Goal: Task Accomplishment & Management: Use online tool/utility

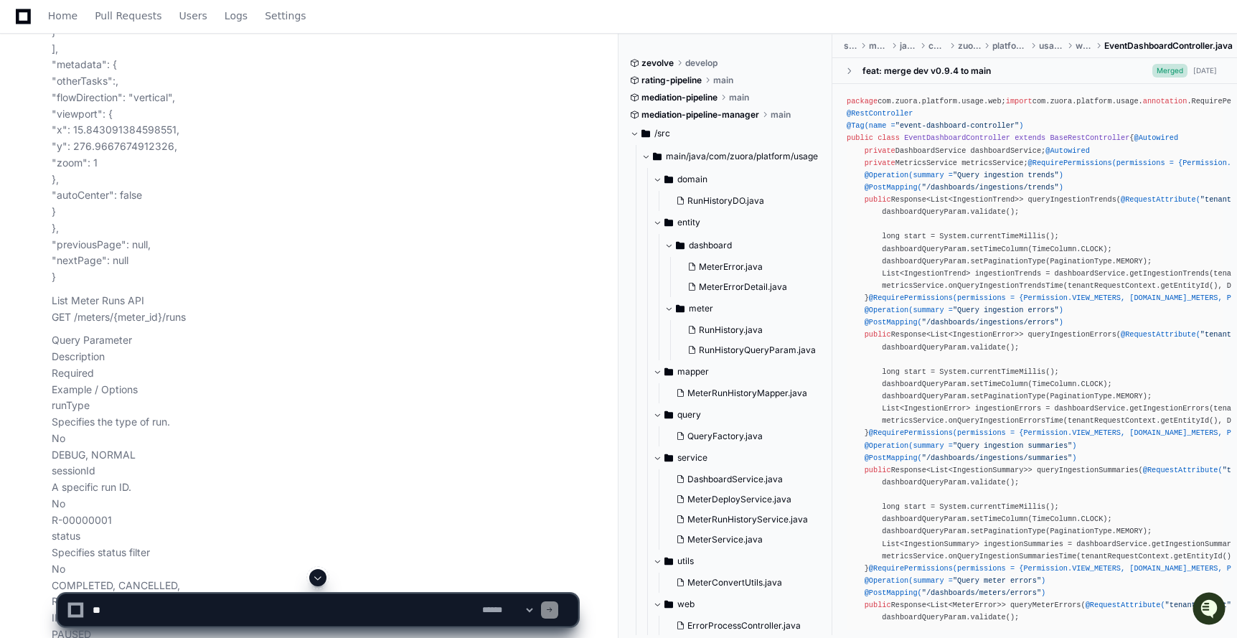
click at [318, 574] on span at bounding box center [317, 577] width 11 height 11
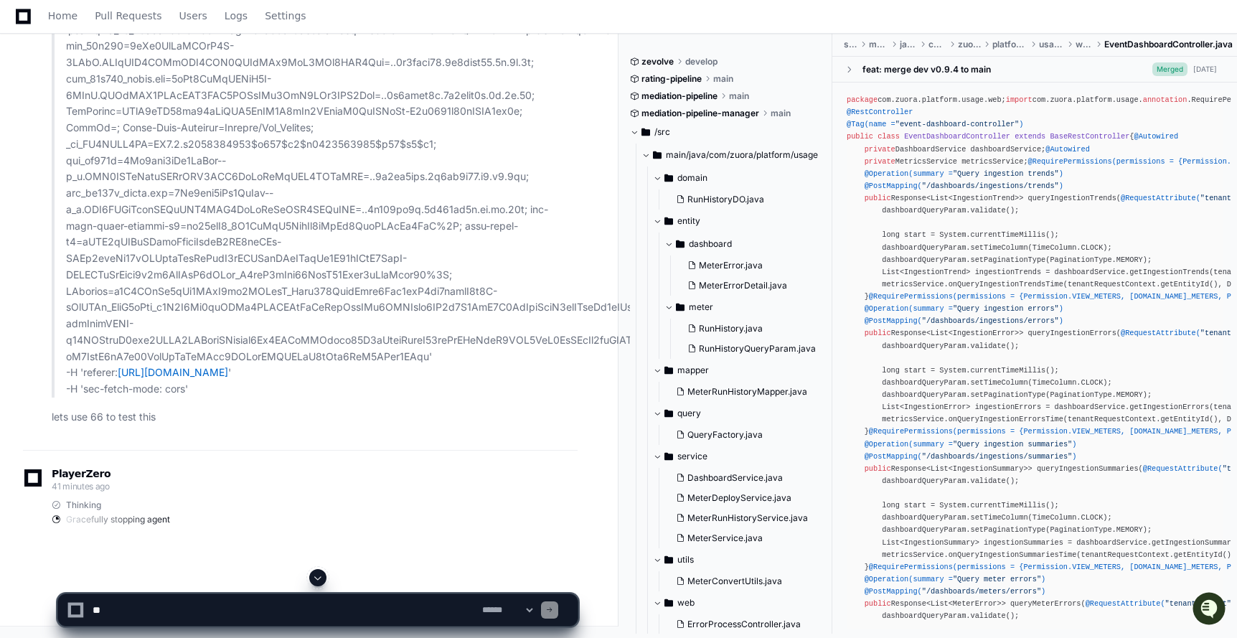
scroll to position [93593, 0]
click at [74, 609] on div at bounding box center [75, 610] width 9 height 9
click at [177, 610] on textarea at bounding box center [285, 610] width 390 height 32
click at [558, 611] on div at bounding box center [549, 609] width 17 height 17
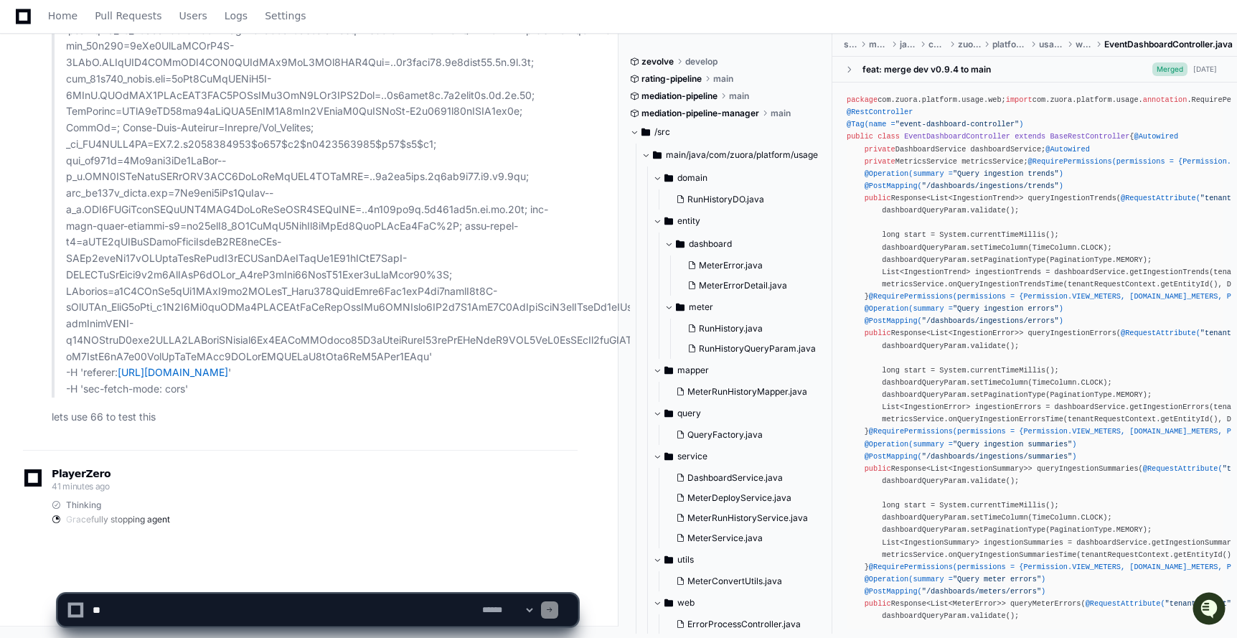
click at [555, 611] on div "**********" at bounding box center [318, 610] width 502 height 32
click at [535, 611] on select "**********" at bounding box center [507, 610] width 56 height 10
click at [149, 425] on p "lets use 66 to test this" at bounding box center [315, 417] width 526 height 17
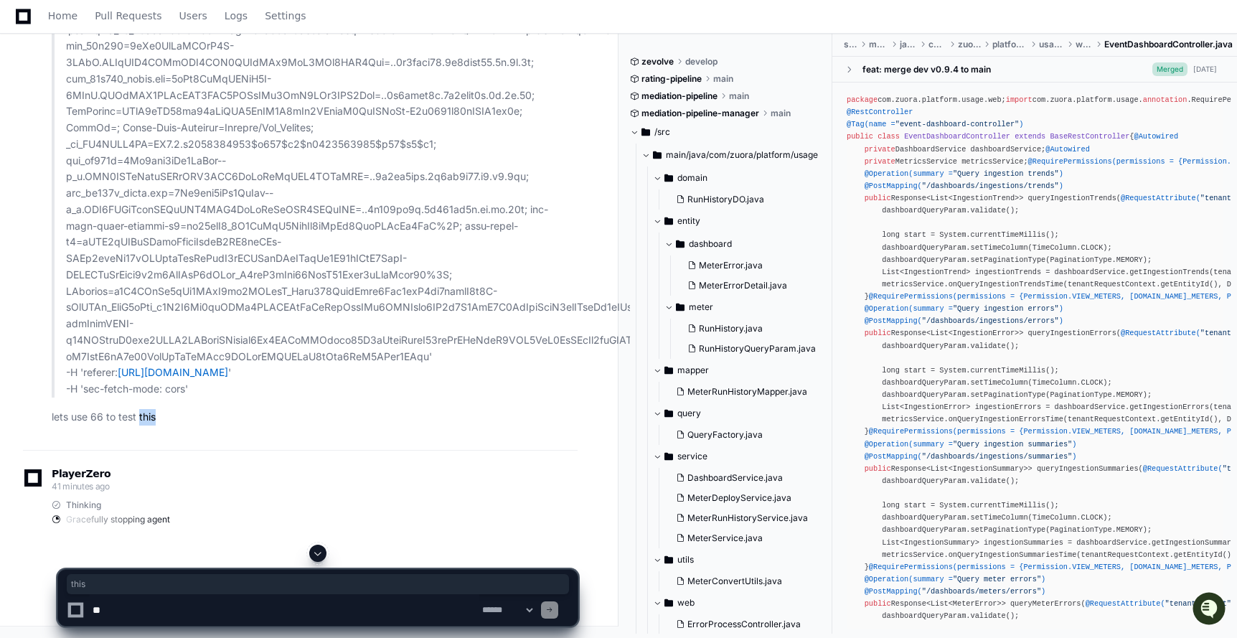
click at [149, 425] on p "lets use 66 to test this" at bounding box center [315, 417] width 526 height 17
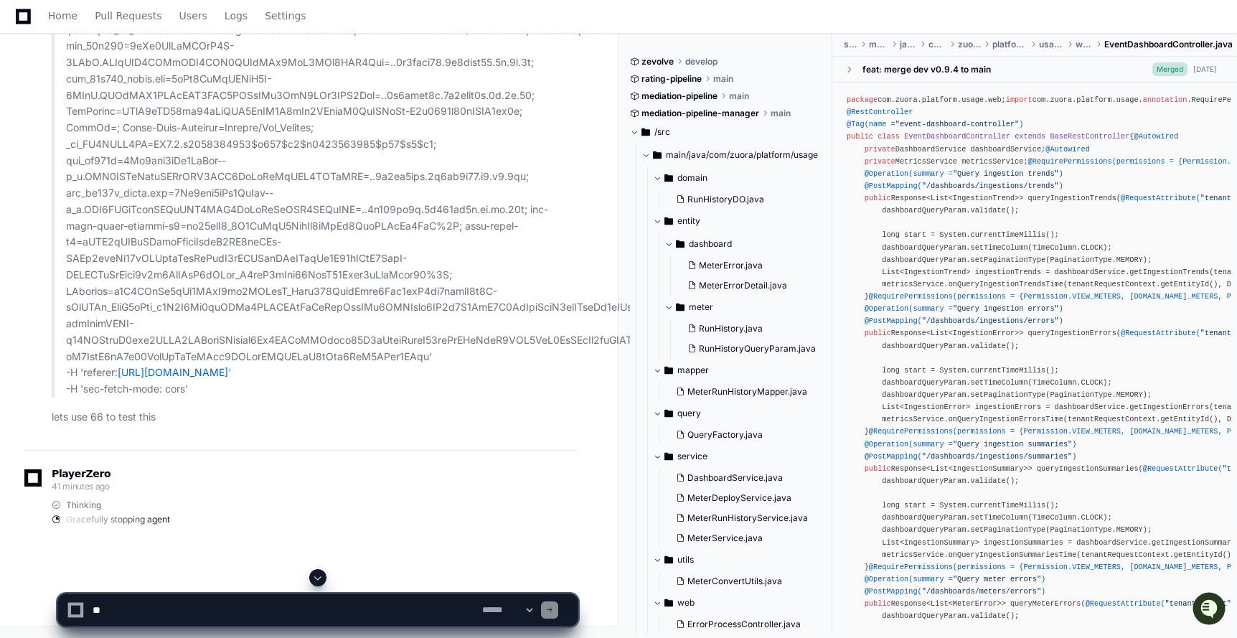
scroll to position [93101, 0]
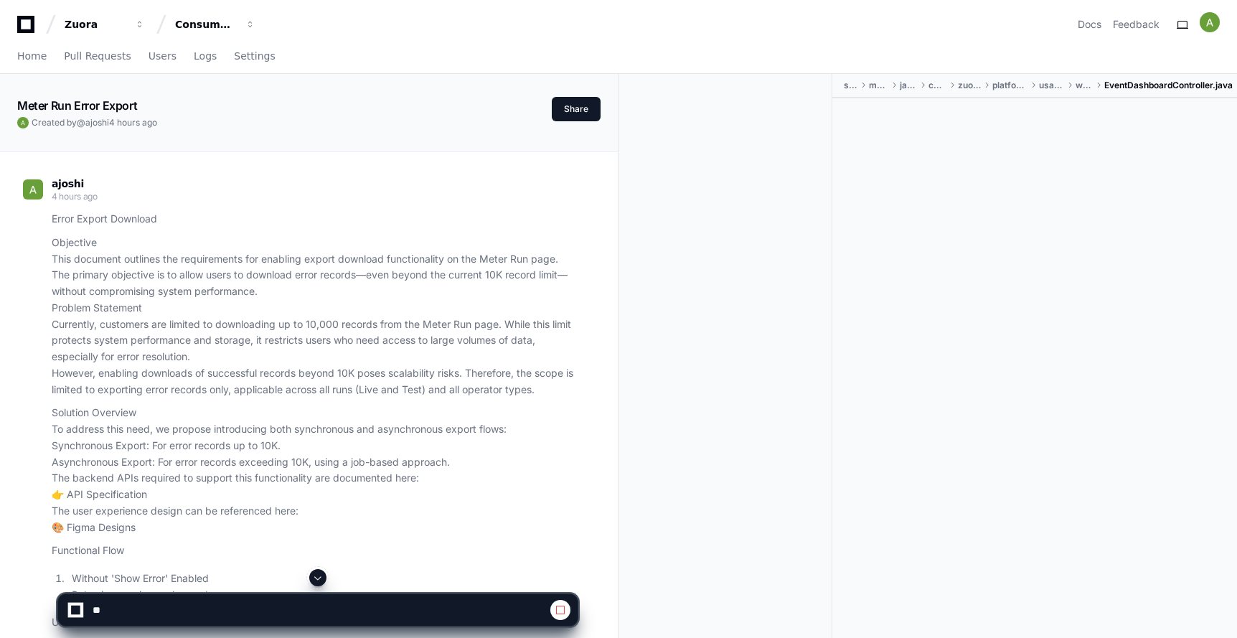
click at [315, 578] on span at bounding box center [317, 577] width 11 height 11
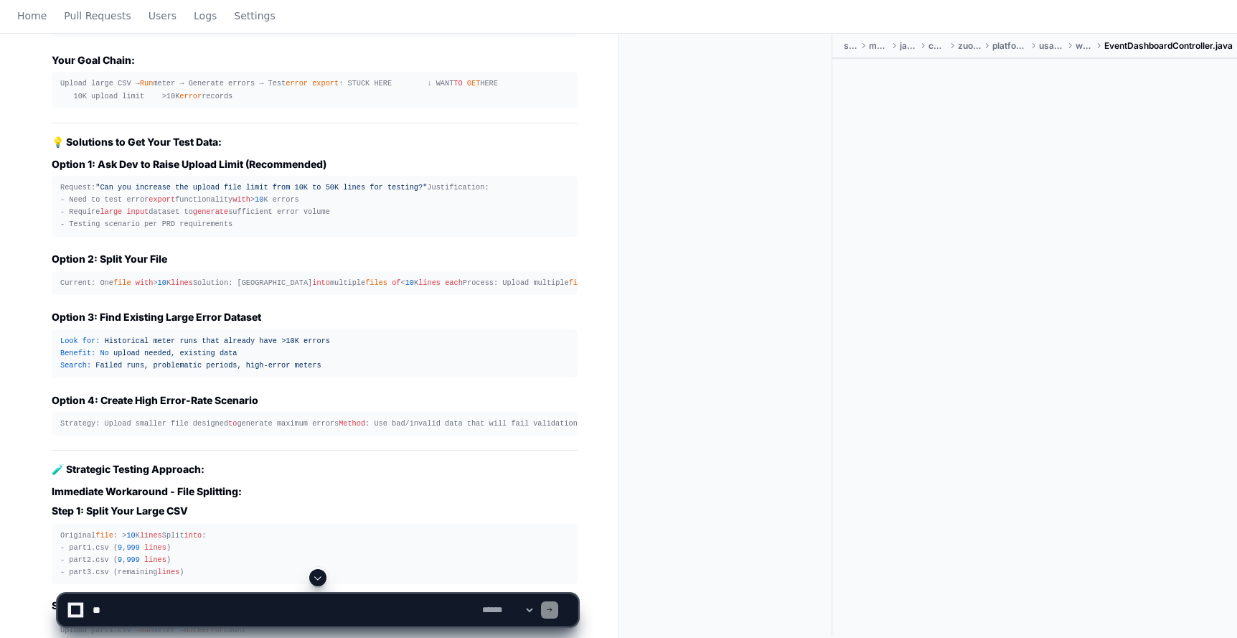
click at [316, 571] on button at bounding box center [317, 577] width 17 height 17
click at [312, 577] on span at bounding box center [317, 577] width 11 height 11
click at [321, 577] on span at bounding box center [317, 577] width 11 height 11
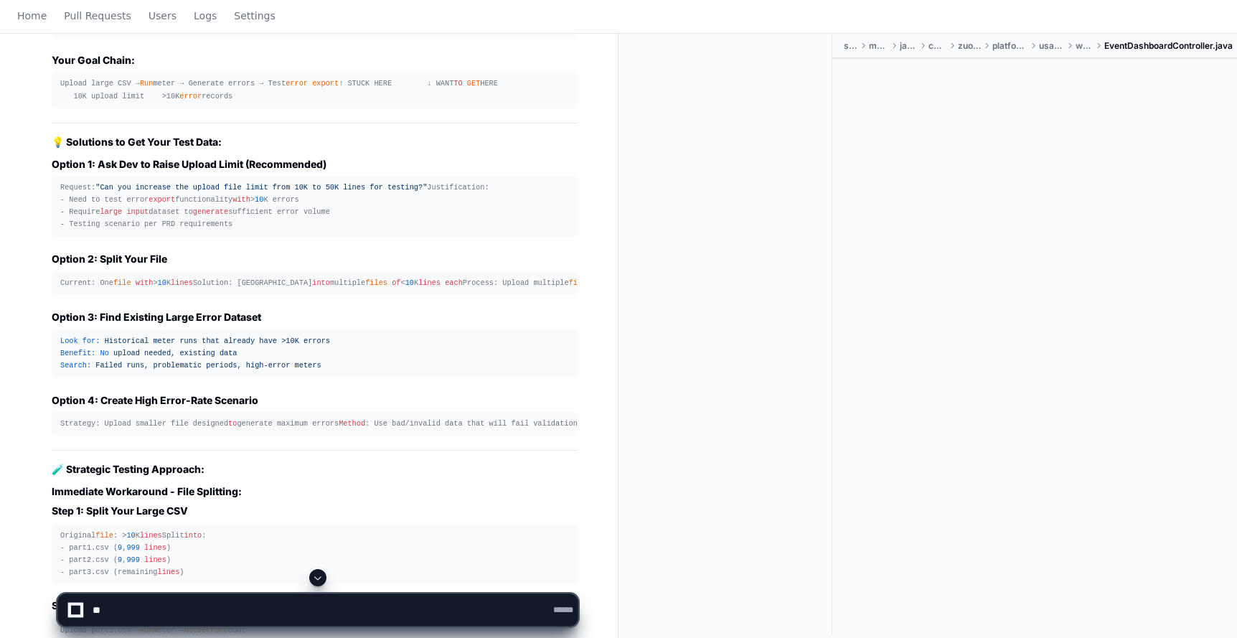
click at [321, 577] on span at bounding box center [317, 577] width 11 height 11
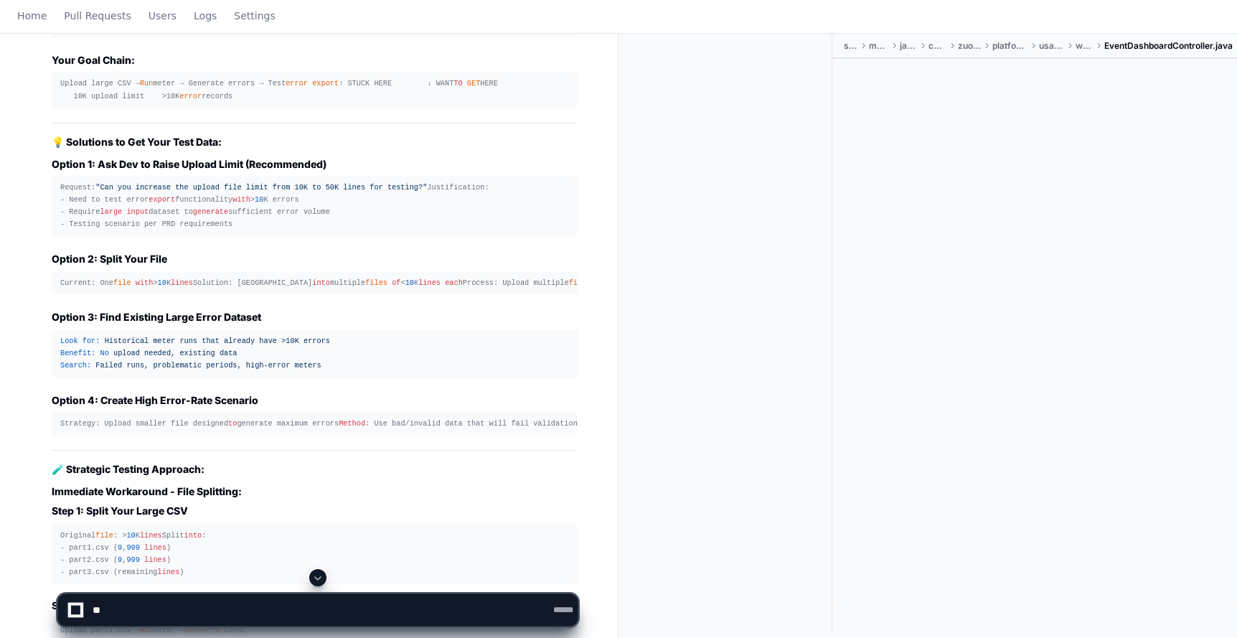
click at [321, 577] on span at bounding box center [317, 577] width 11 height 11
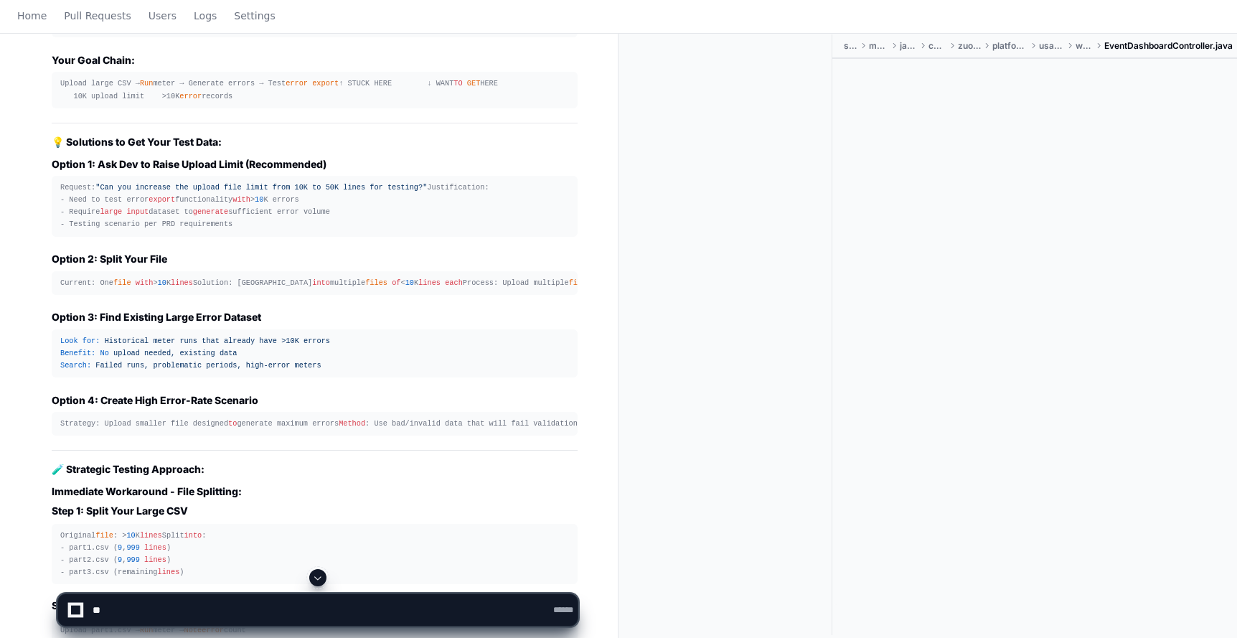
click at [321, 577] on span at bounding box center [317, 577] width 11 height 11
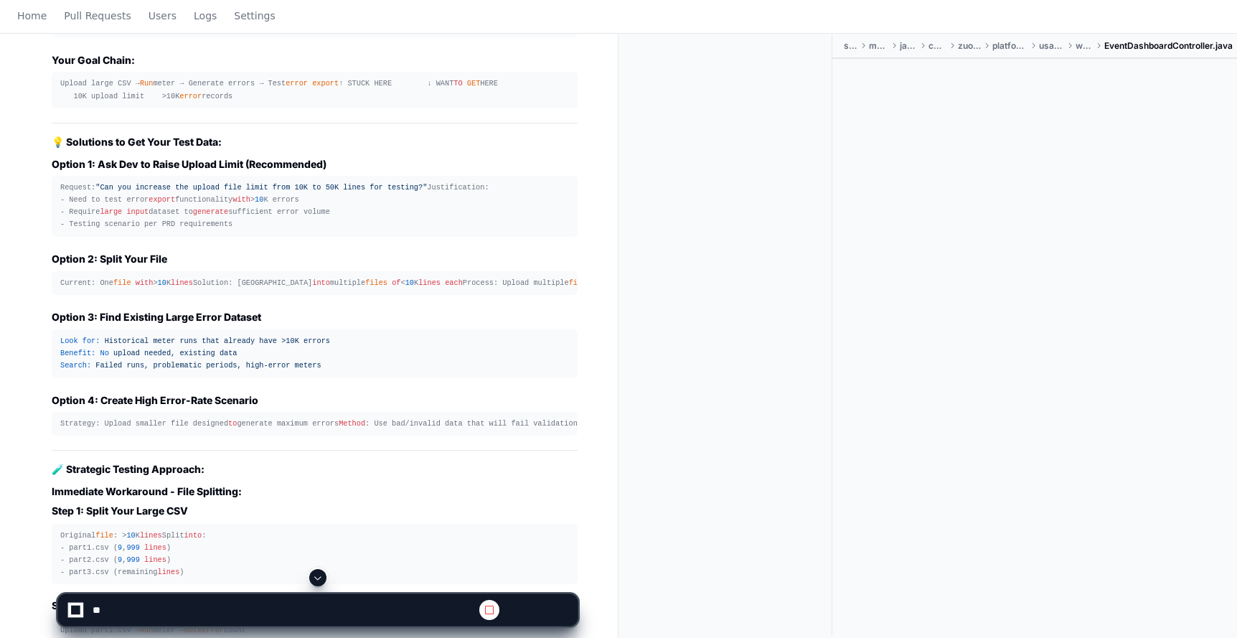
click at [321, 577] on span at bounding box center [317, 577] width 11 height 11
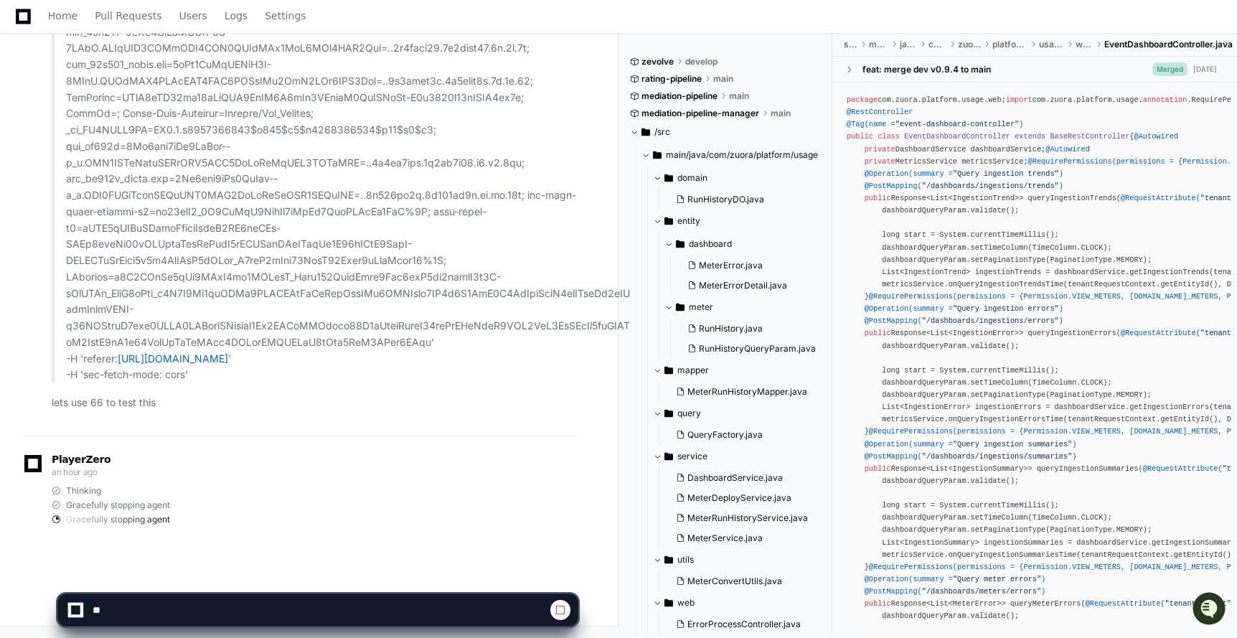
scroll to position [93607, 0]
click at [55, 516] on span at bounding box center [55, 518] width 9 height 9
click at [57, 520] on span at bounding box center [56, 519] width 9 height 9
click at [57, 520] on span at bounding box center [56, 519] width 10 height 10
click at [57, 520] on span at bounding box center [55, 519] width 11 height 11
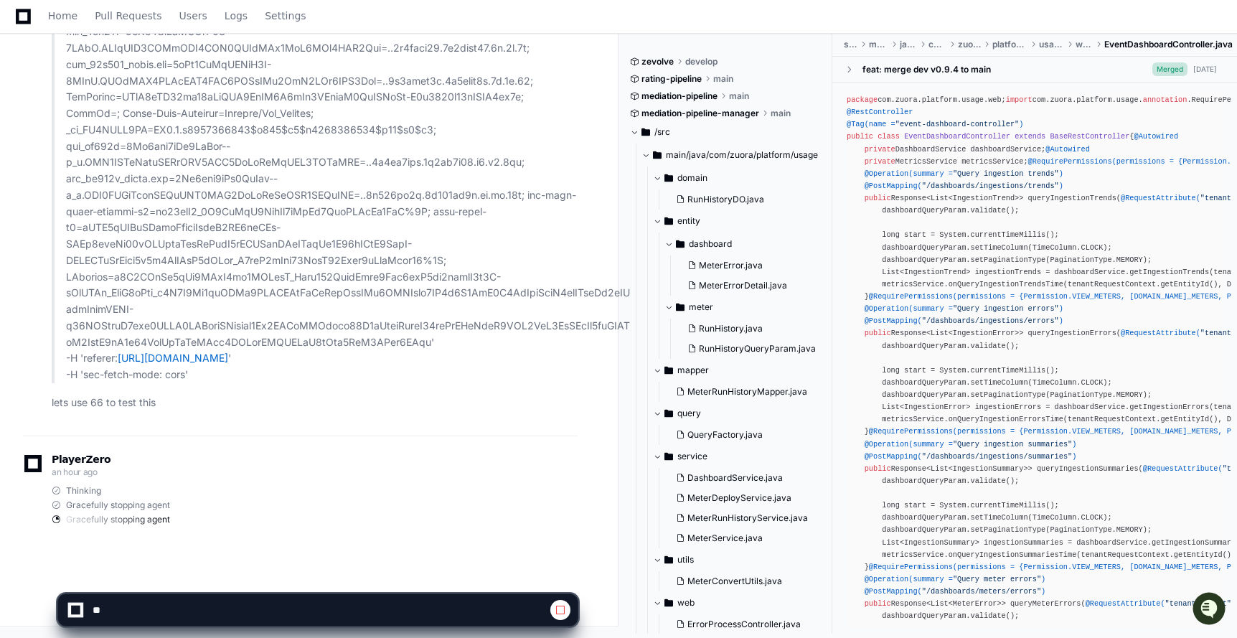
click at [57, 520] on span at bounding box center [56, 519] width 12 height 12
click at [57, 520] on span at bounding box center [55, 518] width 9 height 9
click at [57, 520] on span at bounding box center [56, 519] width 12 height 12
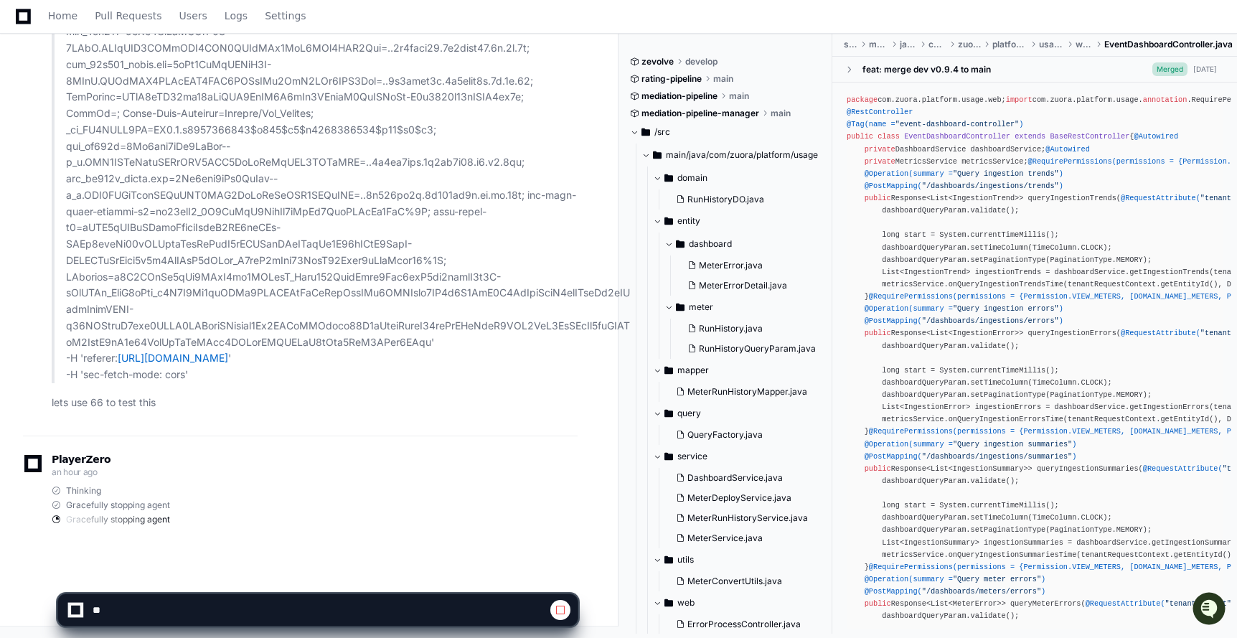
click at [57, 520] on span at bounding box center [56, 519] width 9 height 9
click at [555, 610] on span at bounding box center [560, 609] width 11 height 11
click at [556, 610] on span at bounding box center [560, 609] width 11 height 11
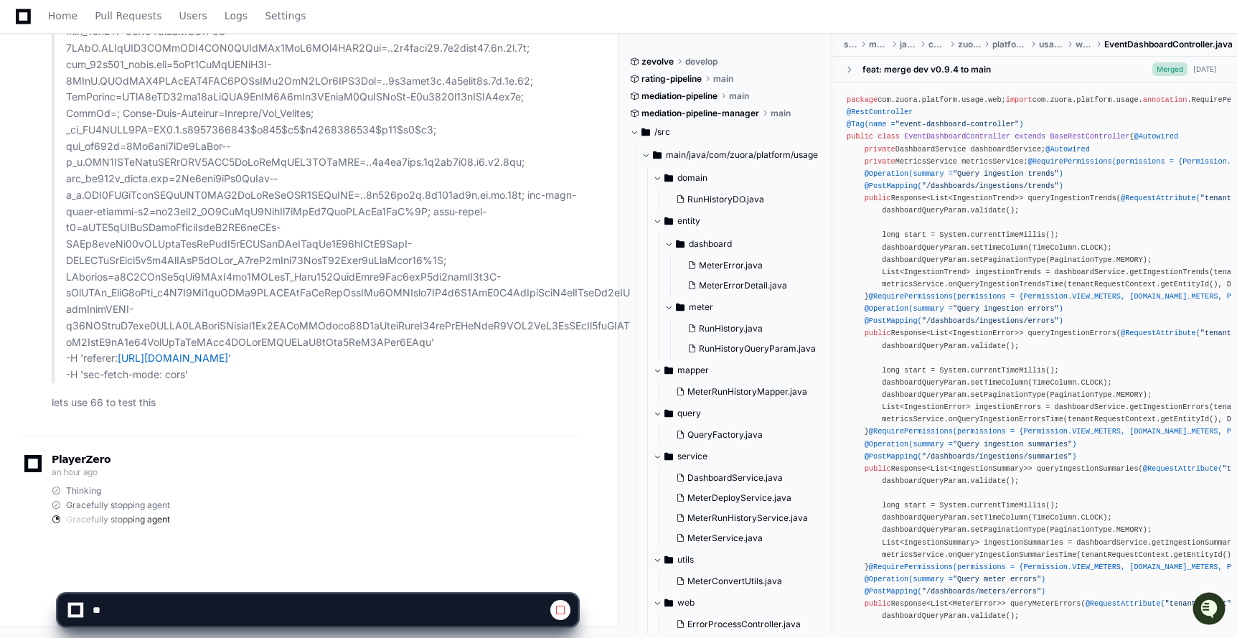
click at [556, 610] on span at bounding box center [560, 609] width 11 height 11
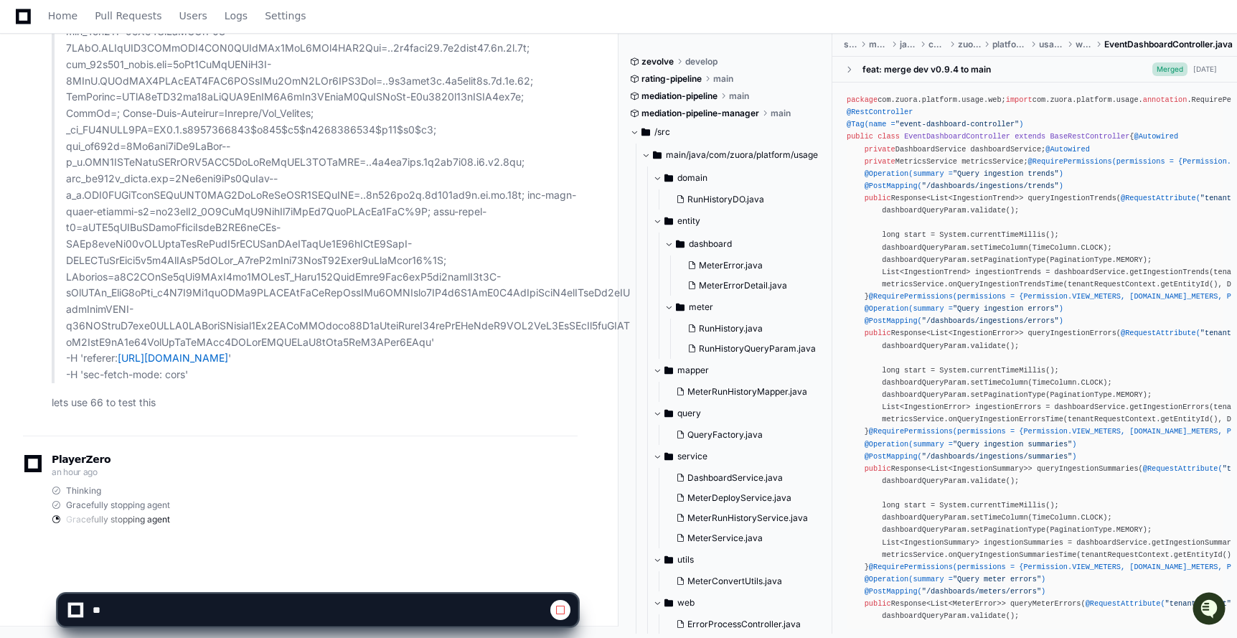
click at [556, 610] on span at bounding box center [560, 609] width 11 height 11
click at [564, 611] on span at bounding box center [560, 609] width 11 height 11
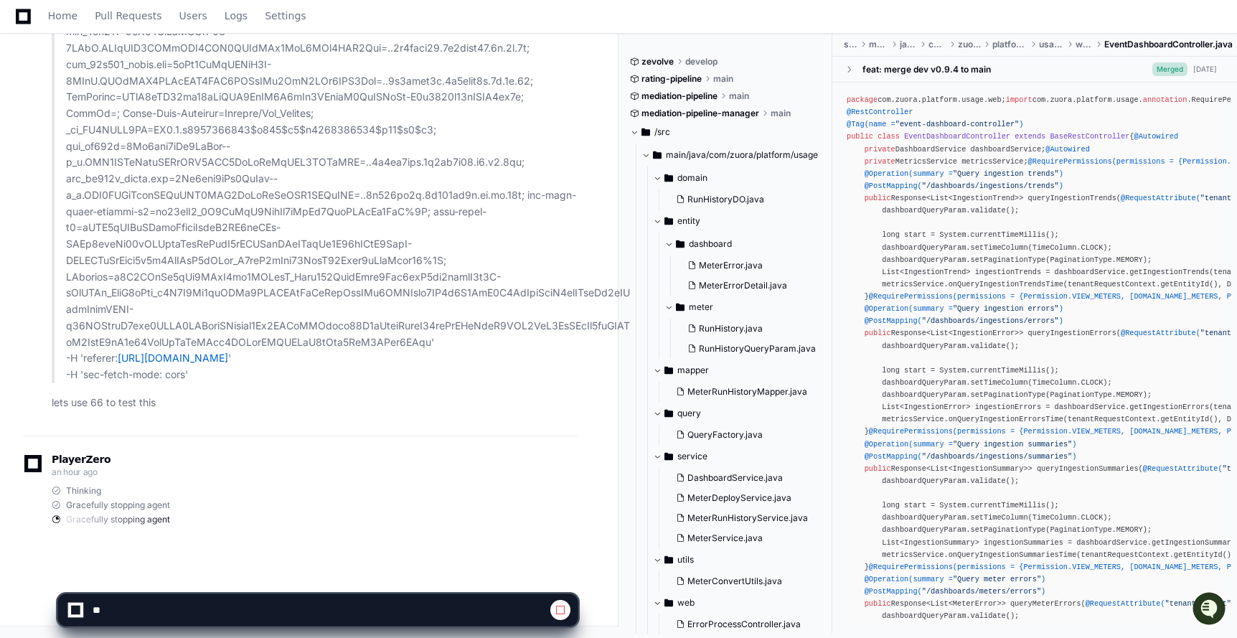
click at [564, 611] on span at bounding box center [560, 609] width 11 height 11
click at [75, 609] on div at bounding box center [75, 610] width 9 height 9
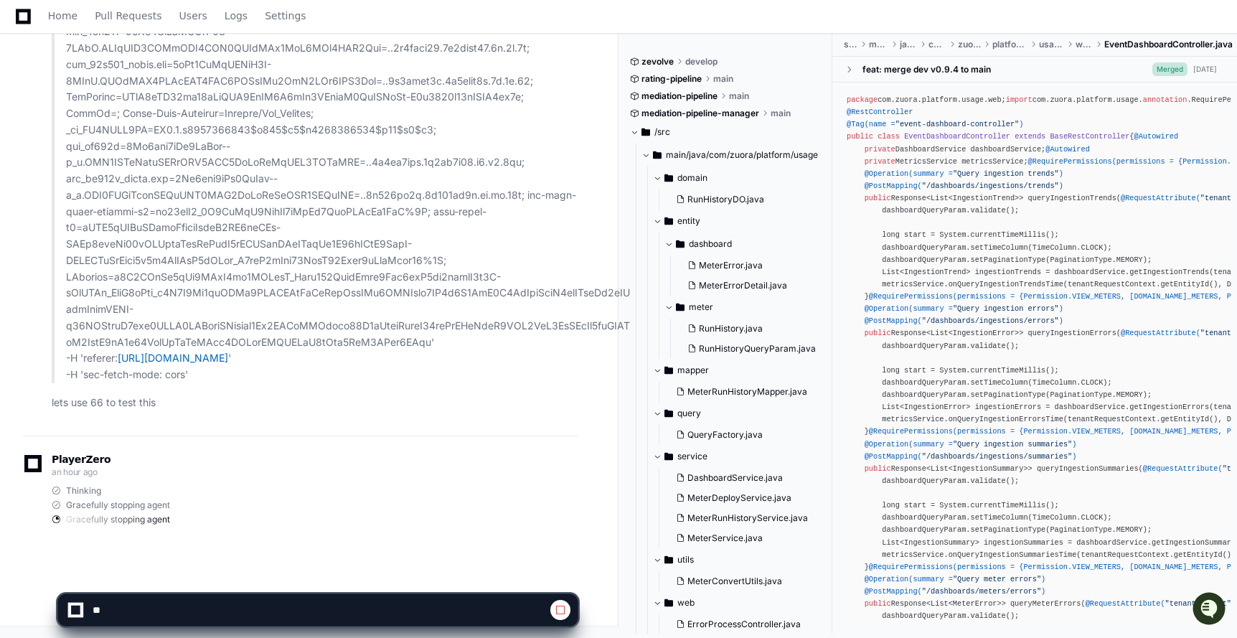
click at [75, 609] on div at bounding box center [75, 610] width 9 height 9
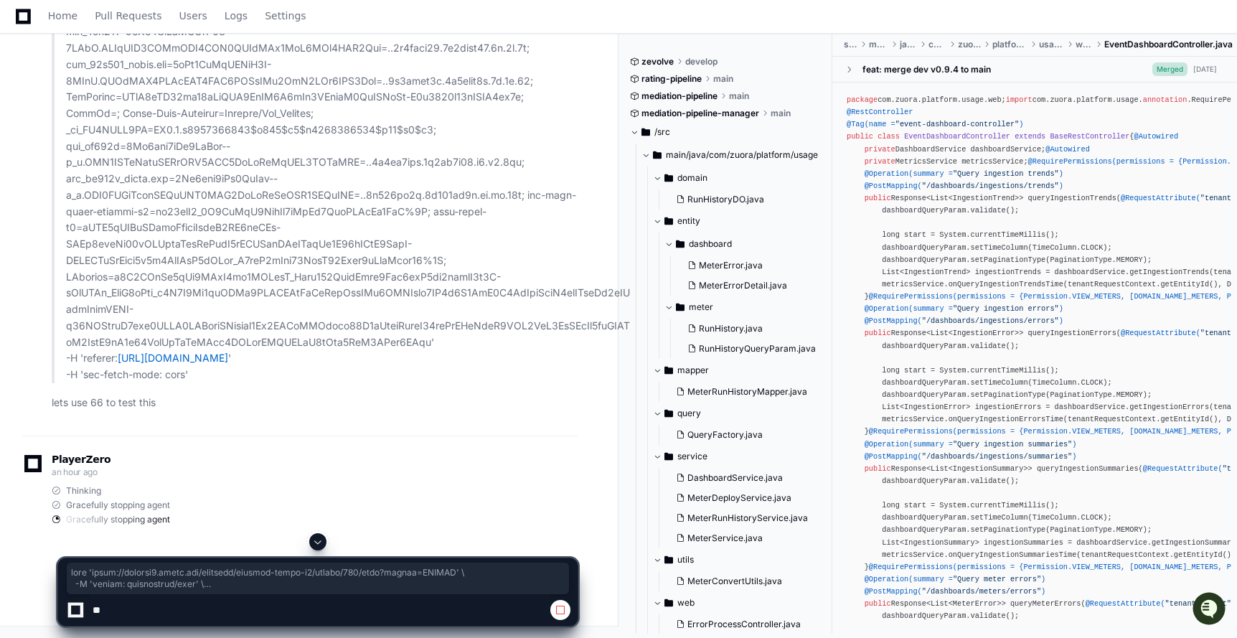
drag, startPoint x: 59, startPoint y: 414, endPoint x: 202, endPoint y: 474, distance: 155.6
copy div "curl 'https://staging2.zuora.com/platform/gateway-proxy-v2/meters/332/runs?stat…"
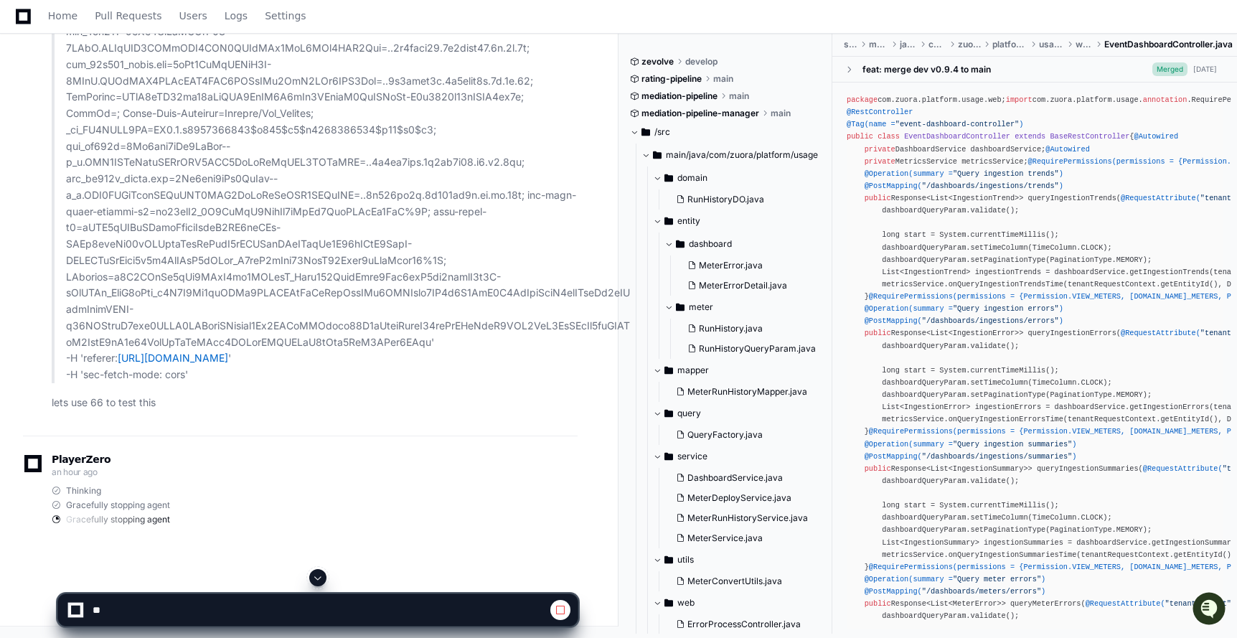
scroll to position [93607, 0]
click at [563, 611] on span at bounding box center [560, 609] width 11 height 11
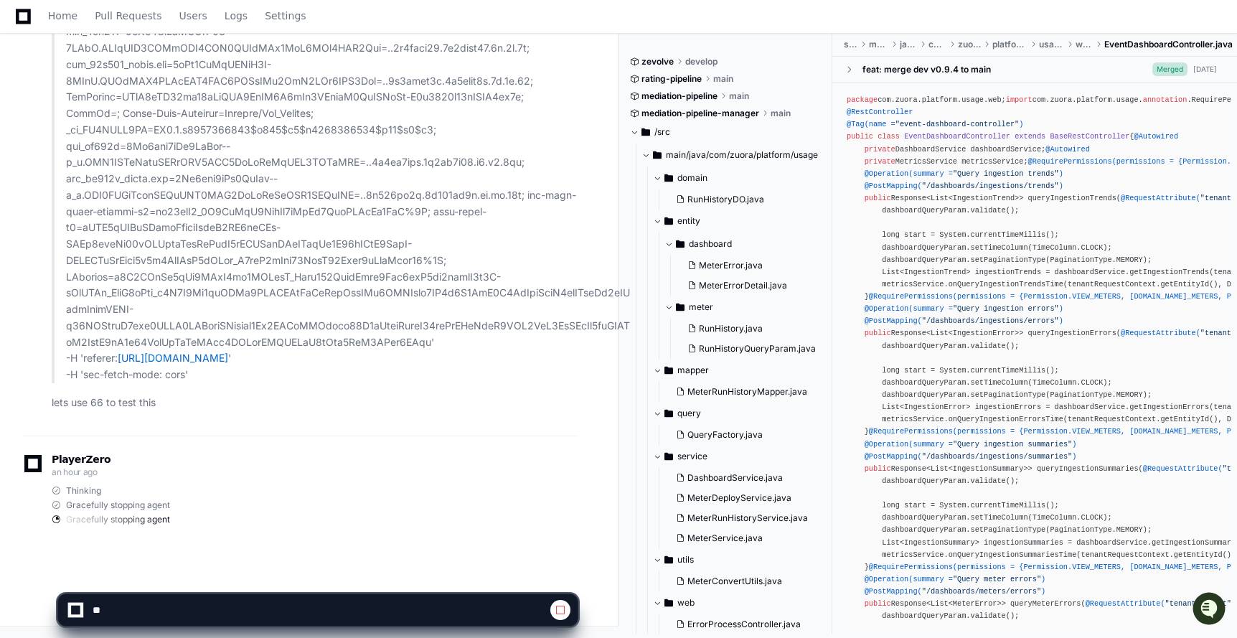
click at [563, 611] on span at bounding box center [560, 609] width 11 height 11
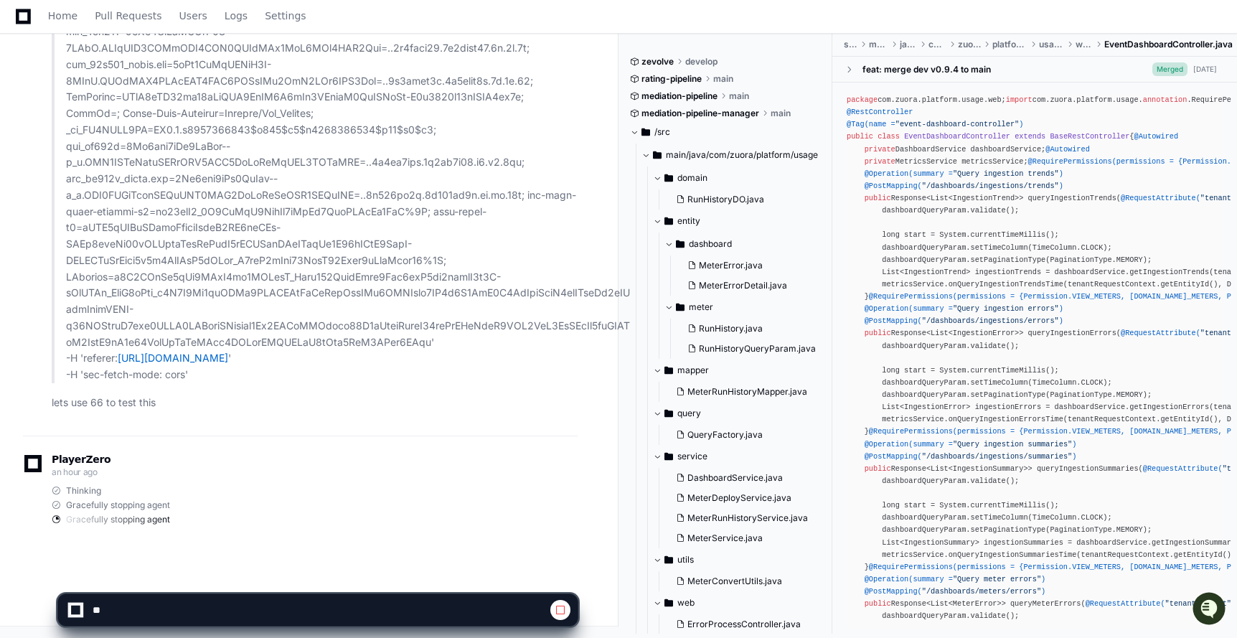
click at [563, 611] on span at bounding box center [560, 609] width 11 height 11
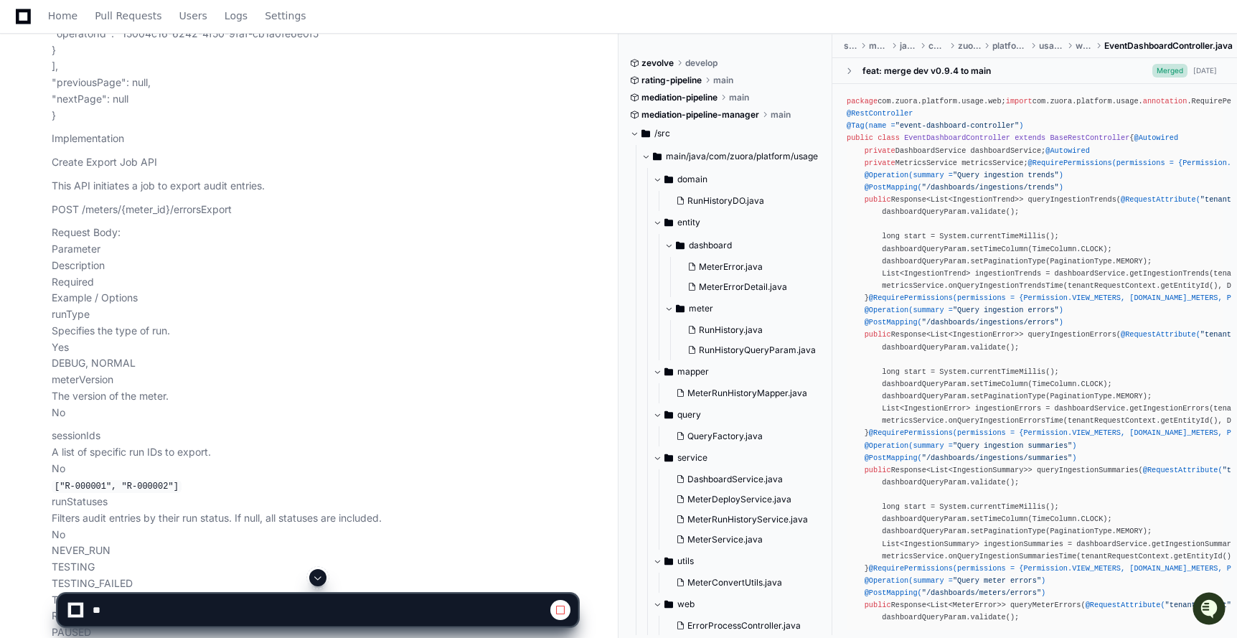
scroll to position [70562, 0]
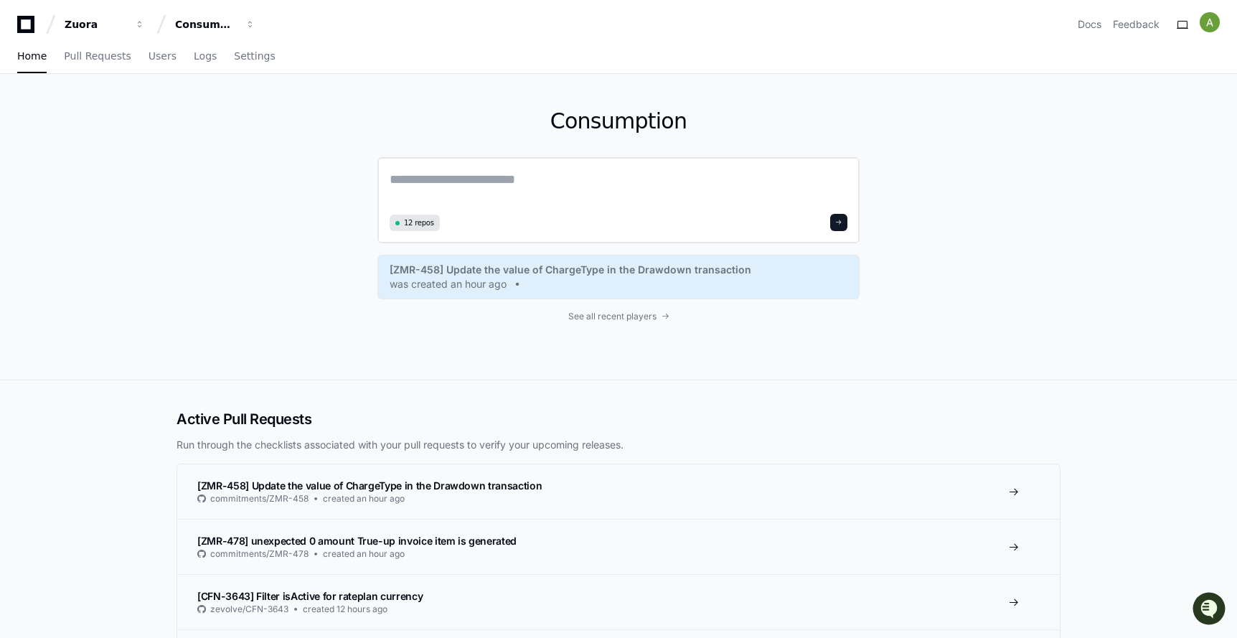
click at [634, 169] on textarea at bounding box center [619, 189] width 458 height 40
click at [456, 170] on textarea at bounding box center [619, 189] width 458 height 40
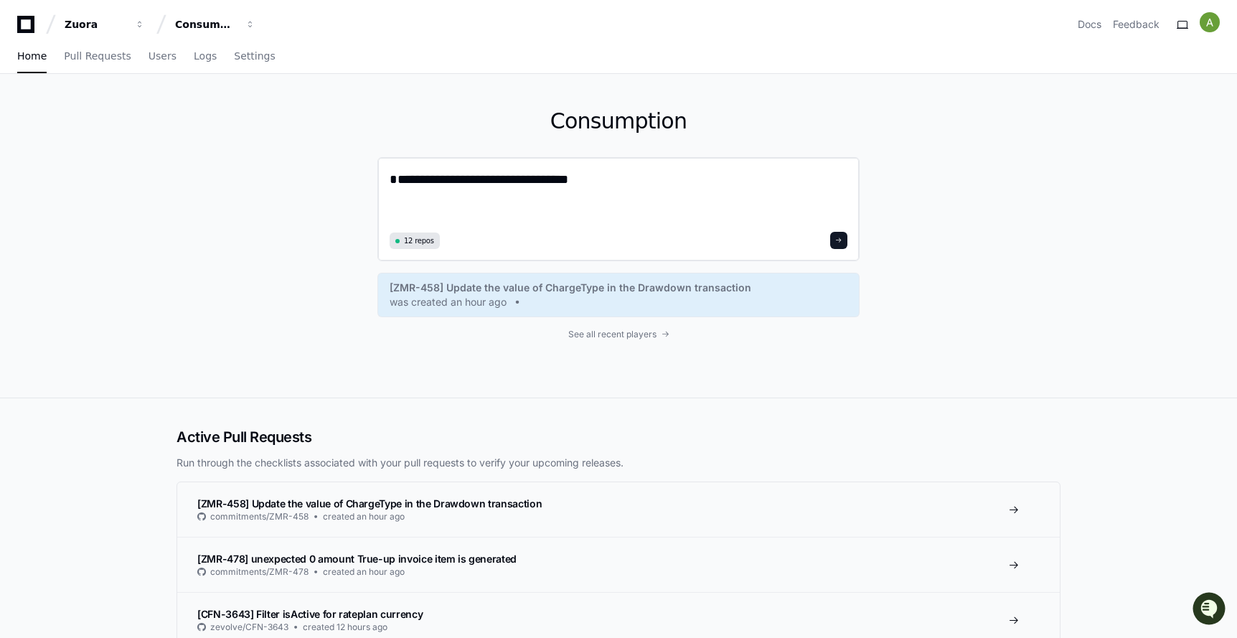
paste textarea "**********"
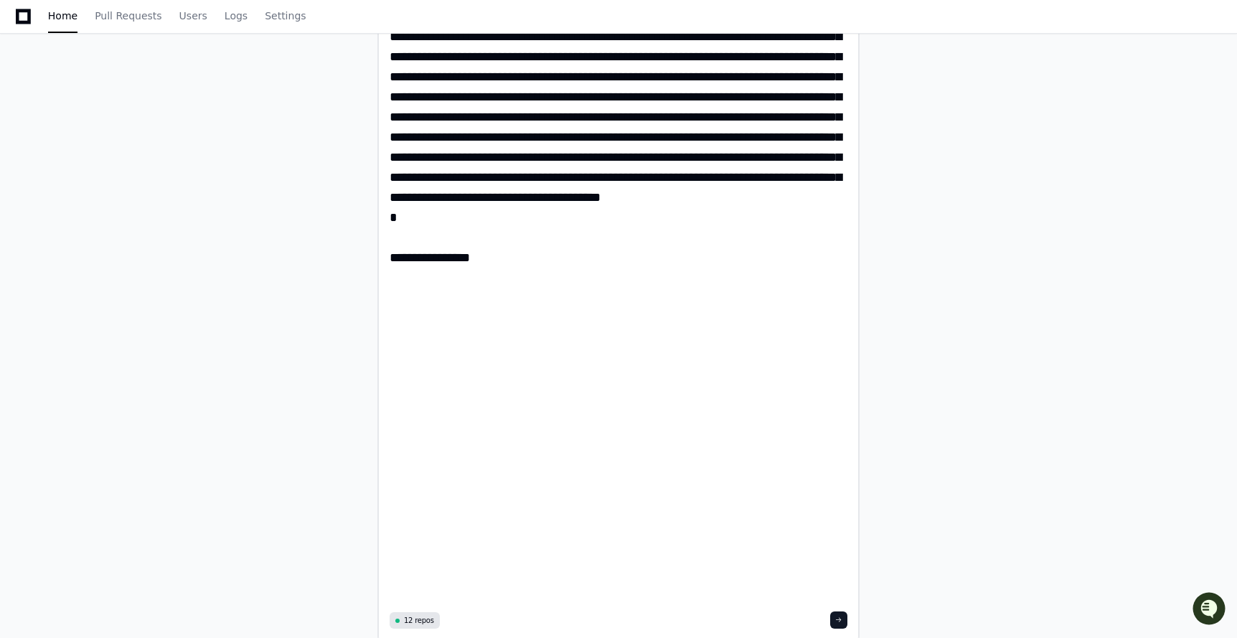
scroll to position [15754, 0]
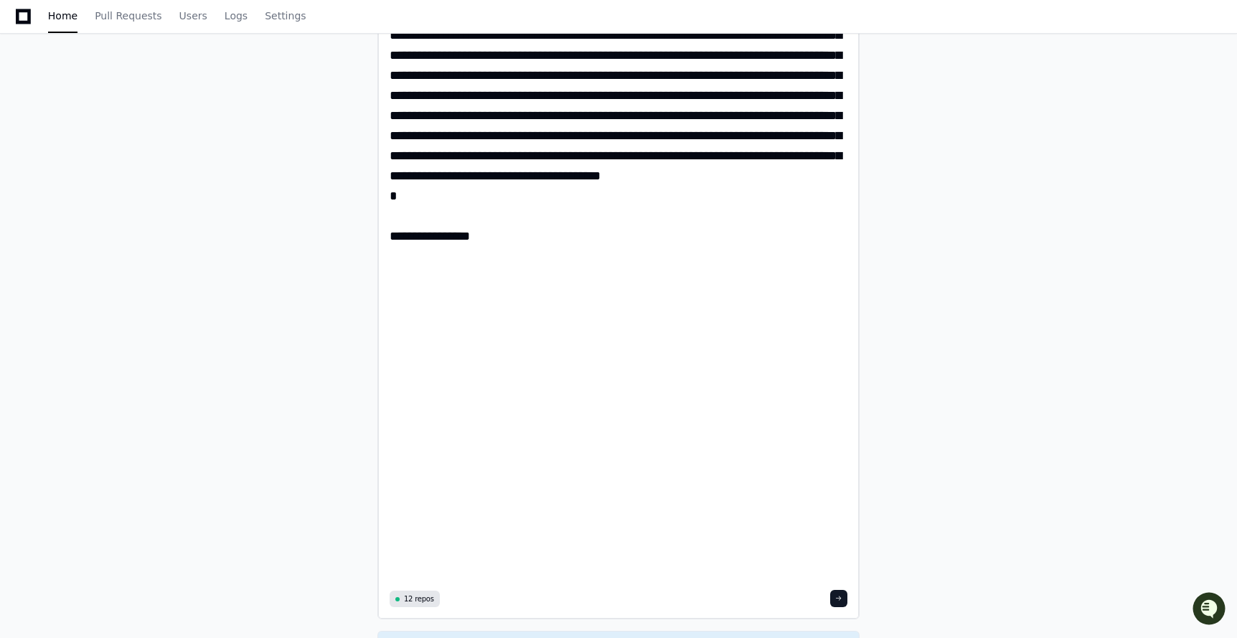
paste textarea "**********"
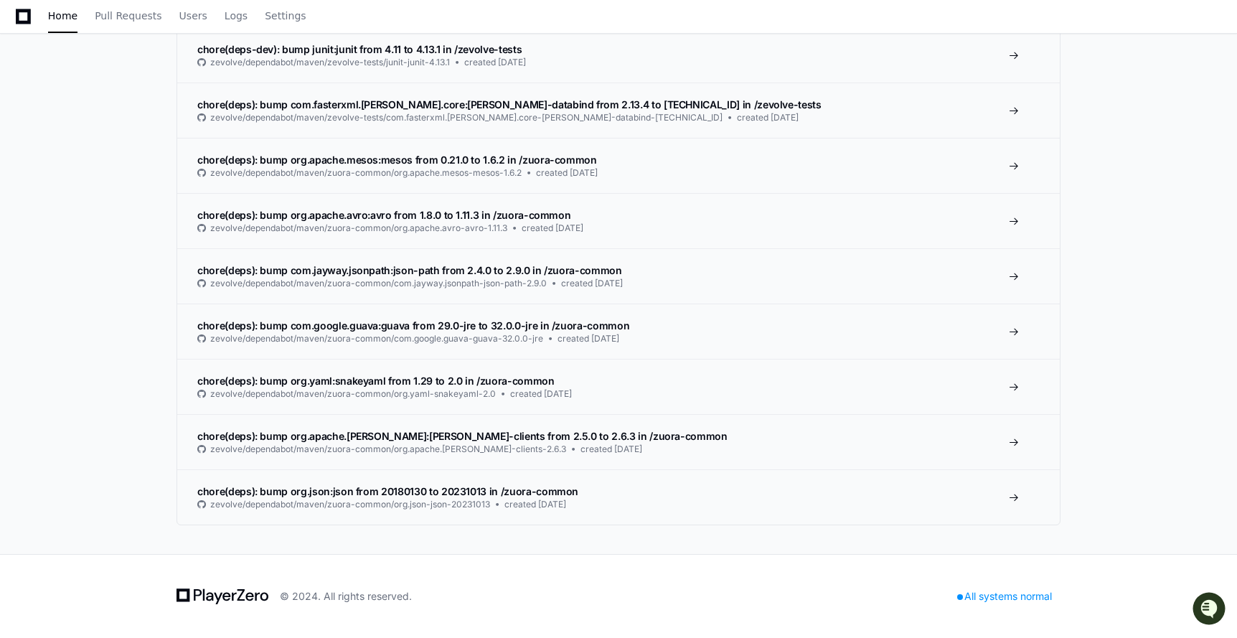
scroll to position [0, 0]
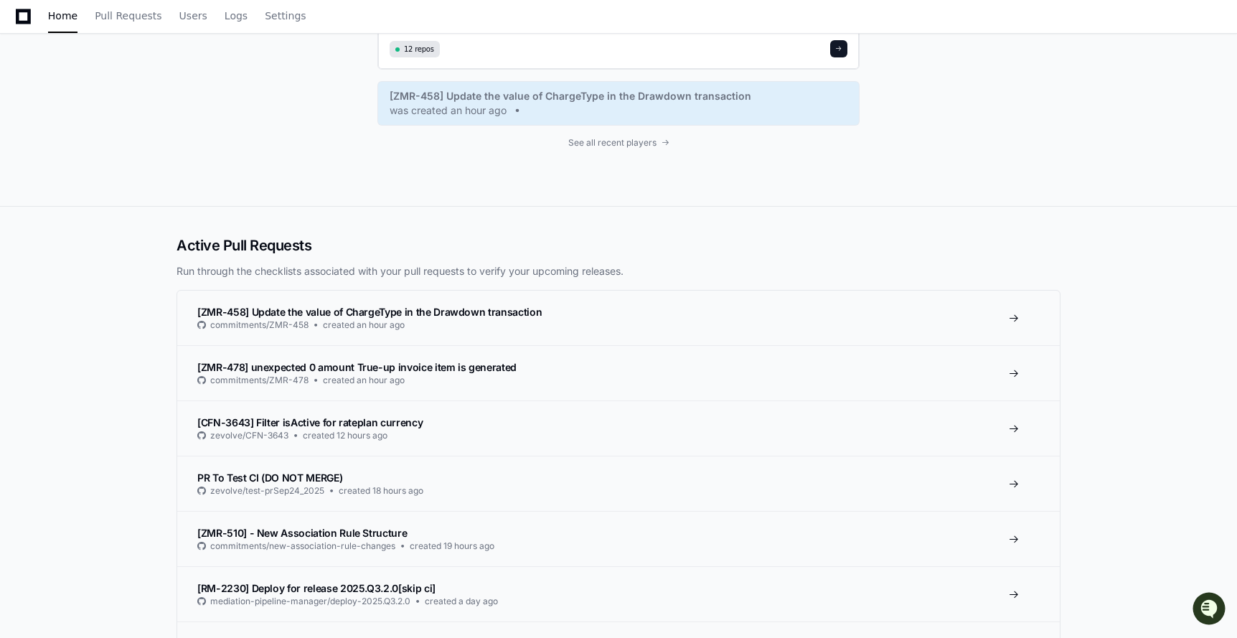
type textarea "**********"
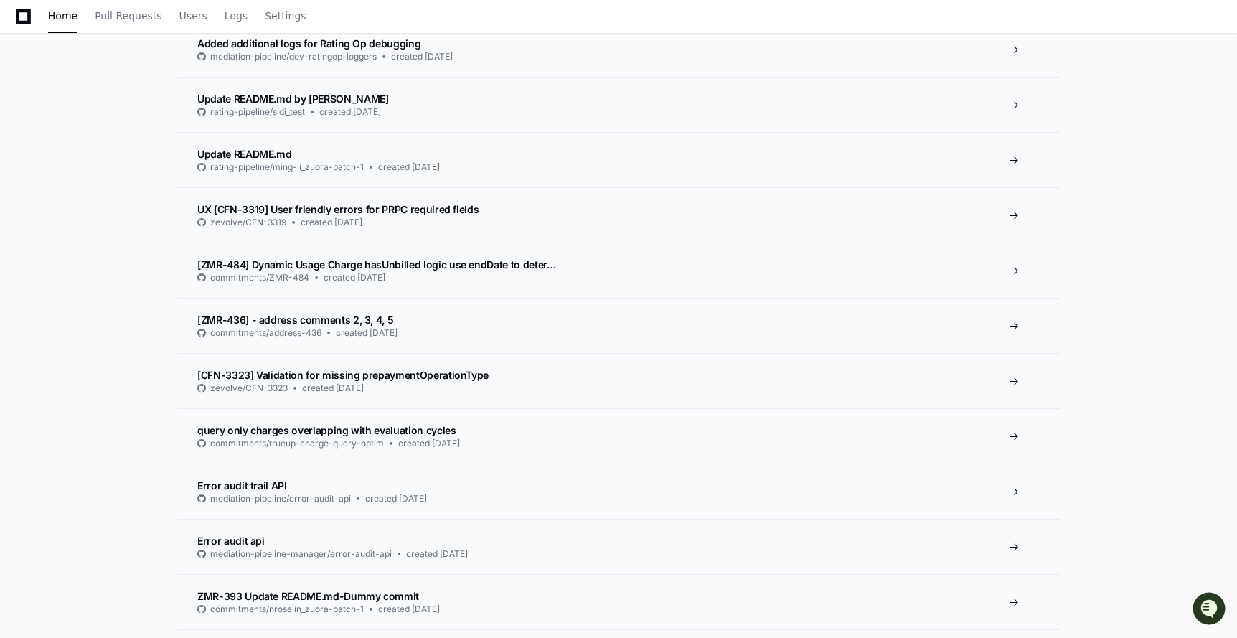
scroll to position [16501, 0]
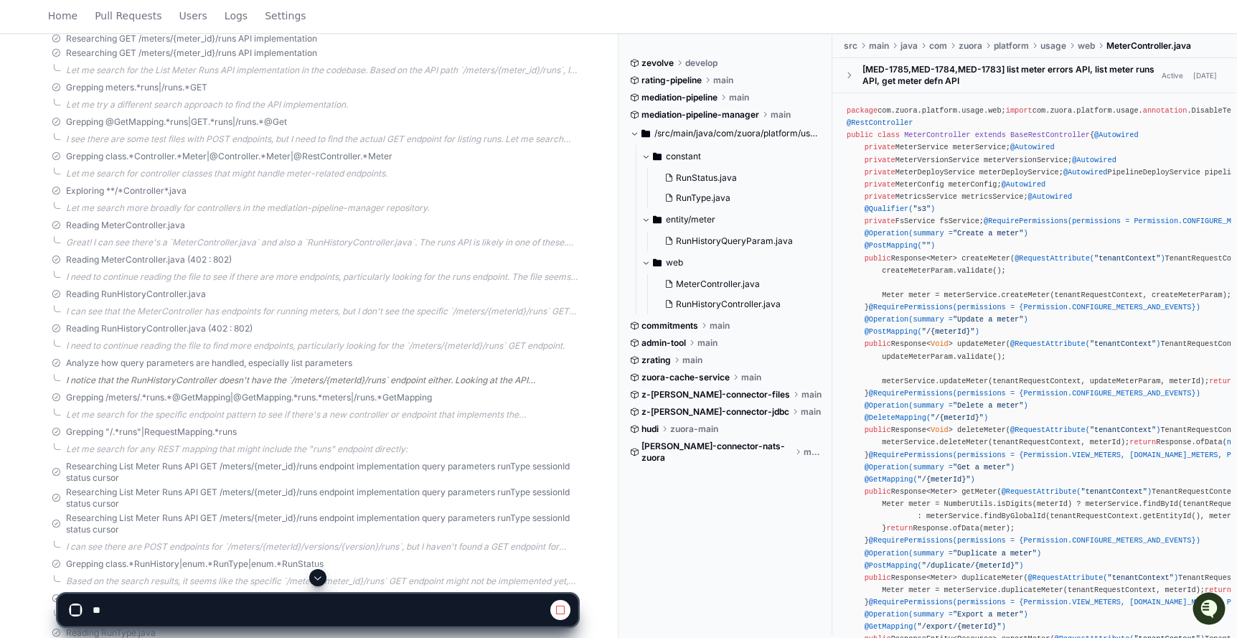
scroll to position [9684, 0]
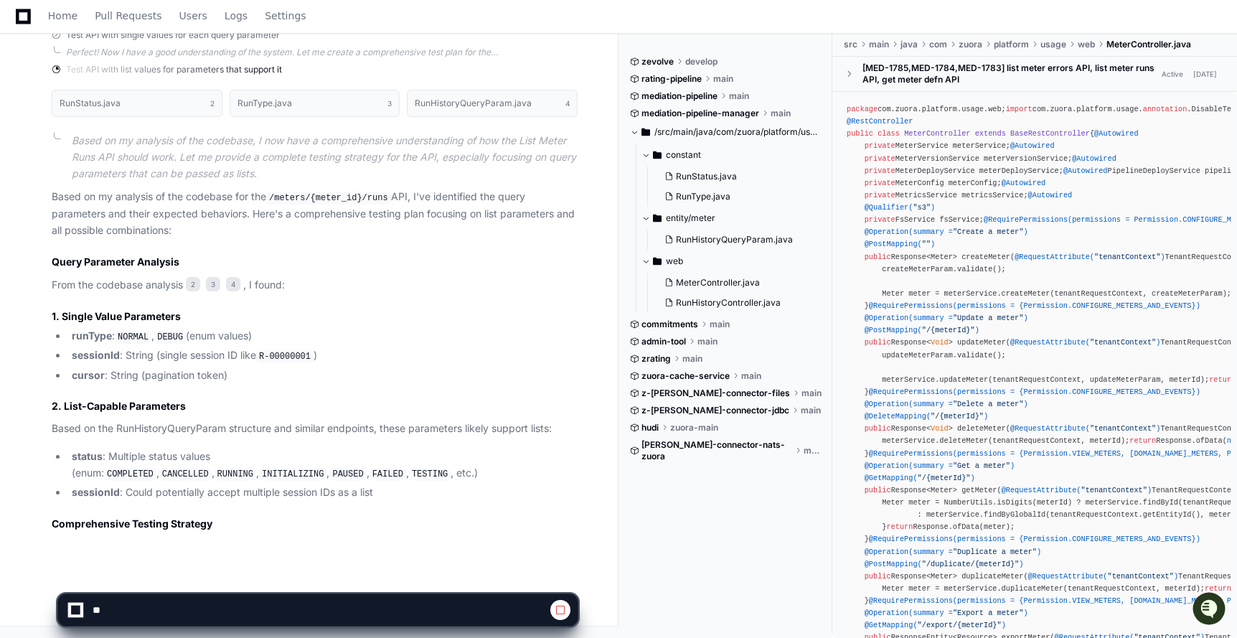
click at [564, 611] on span at bounding box center [560, 609] width 11 height 11
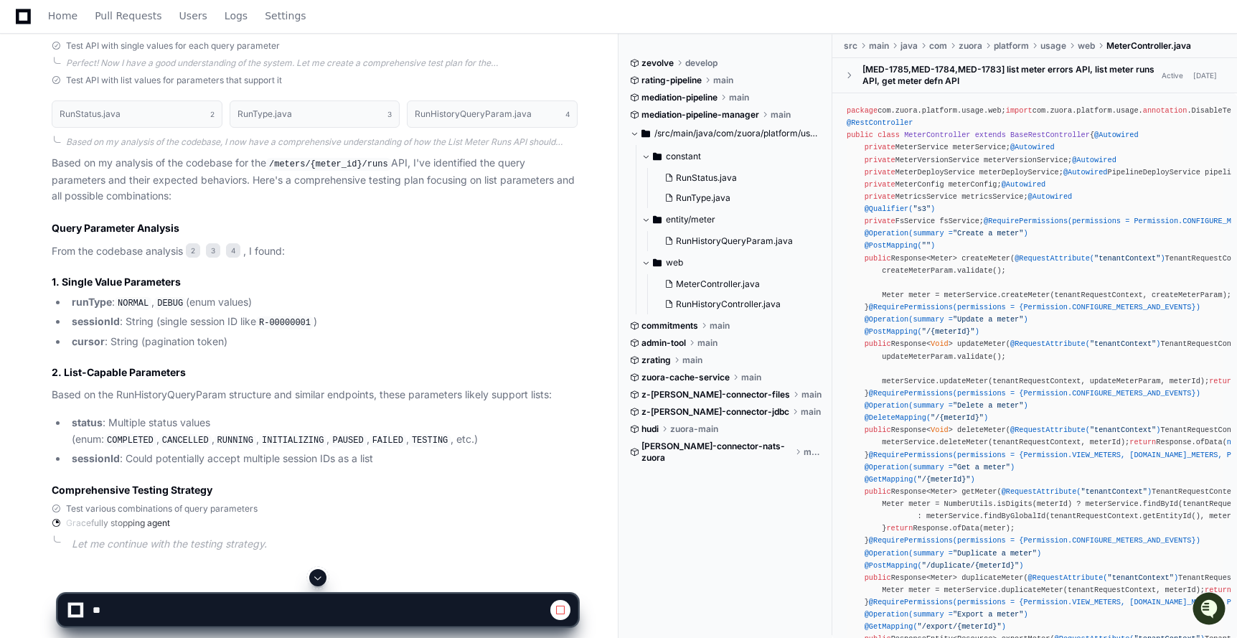
scroll to position [9701, 0]
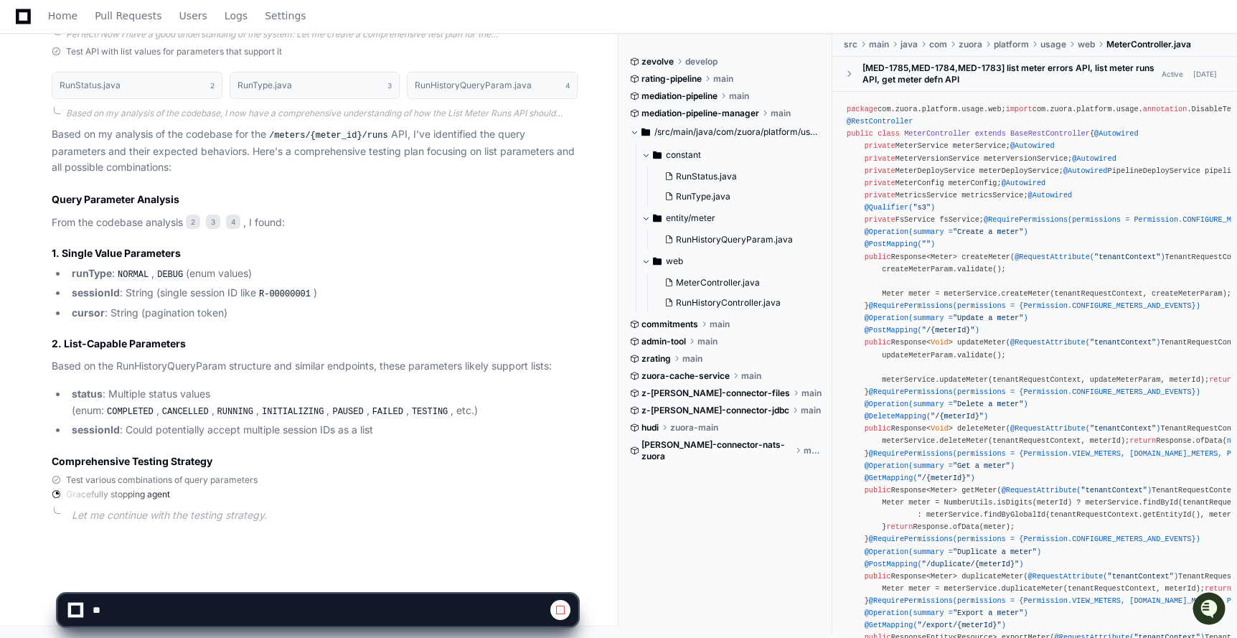
click at [561, 608] on span at bounding box center [560, 609] width 11 height 11
click at [234, 604] on textarea at bounding box center [285, 610] width 390 height 32
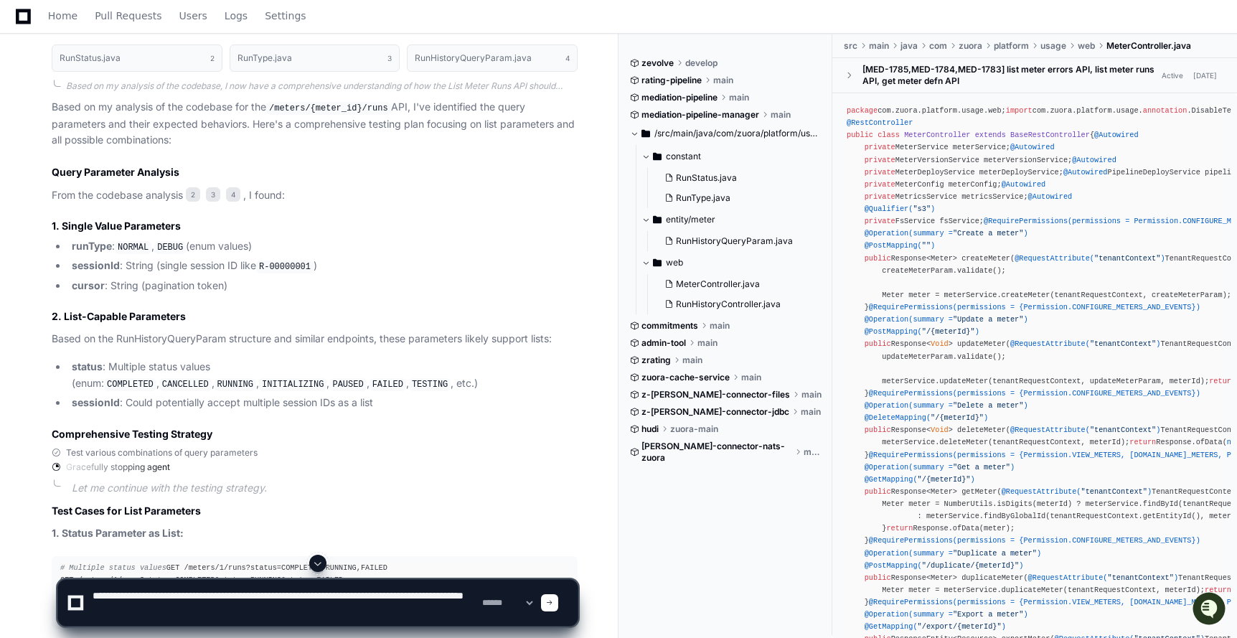
paste textarea "**********"
type textarea "**********"
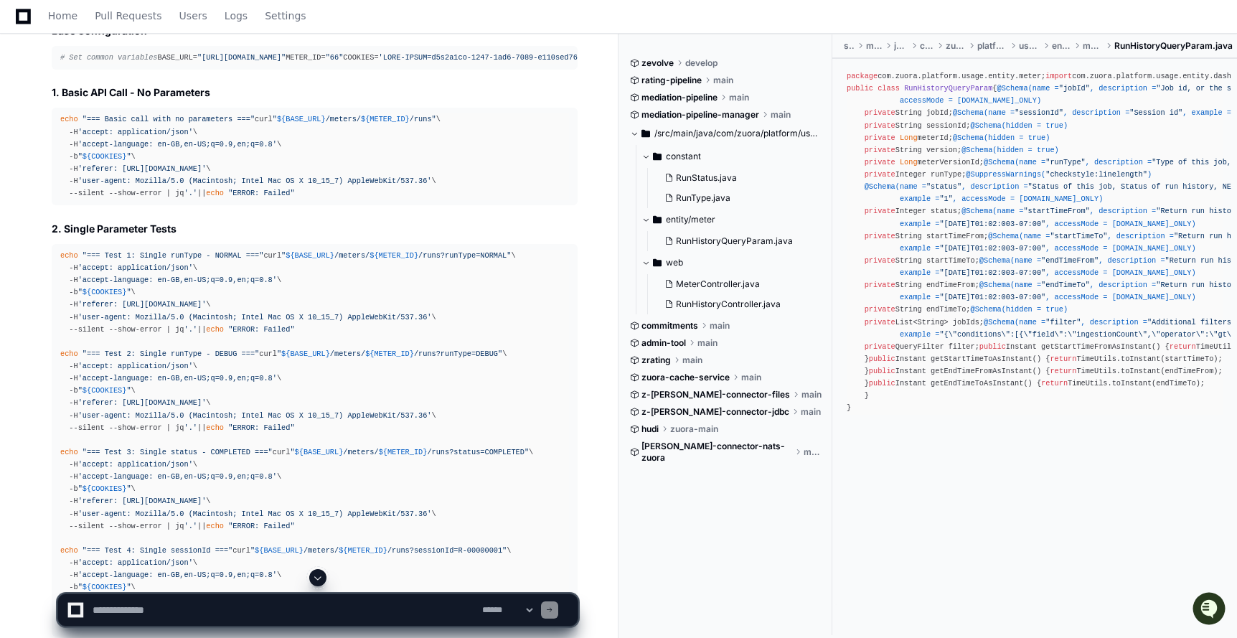
scroll to position [11949, 0]
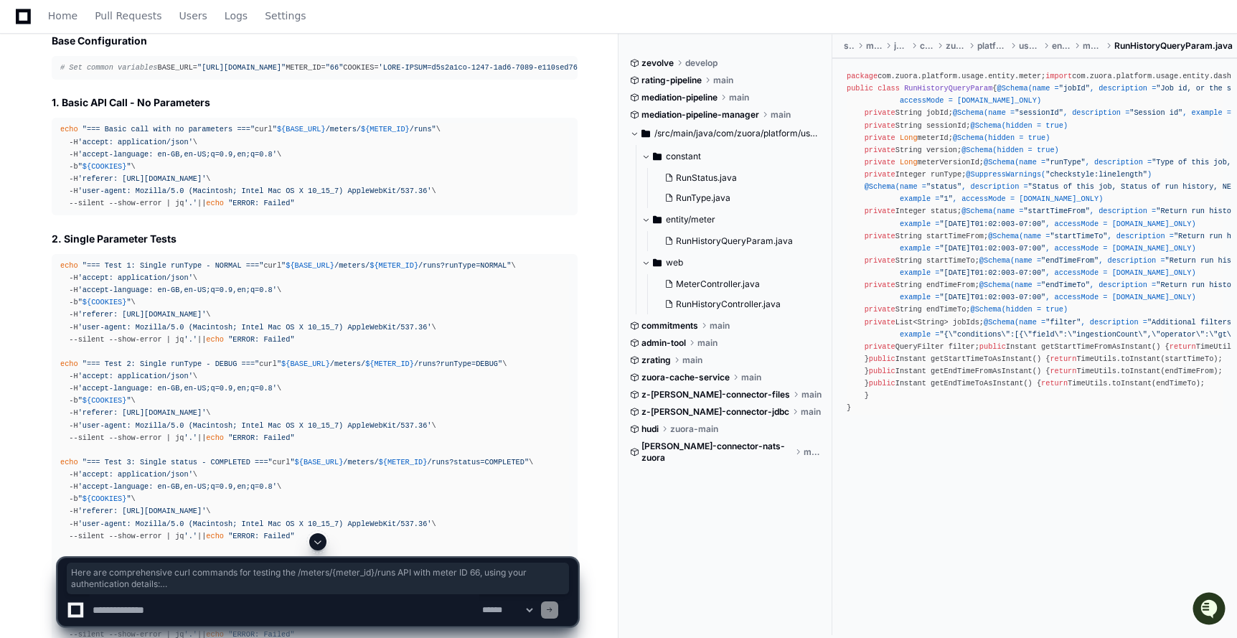
click at [167, 74] on div "# Set common variables BASE_URL= "[URL][DOMAIN_NAME]" METER_ID= "66" COOKIES=" at bounding box center [314, 68] width 509 height 12
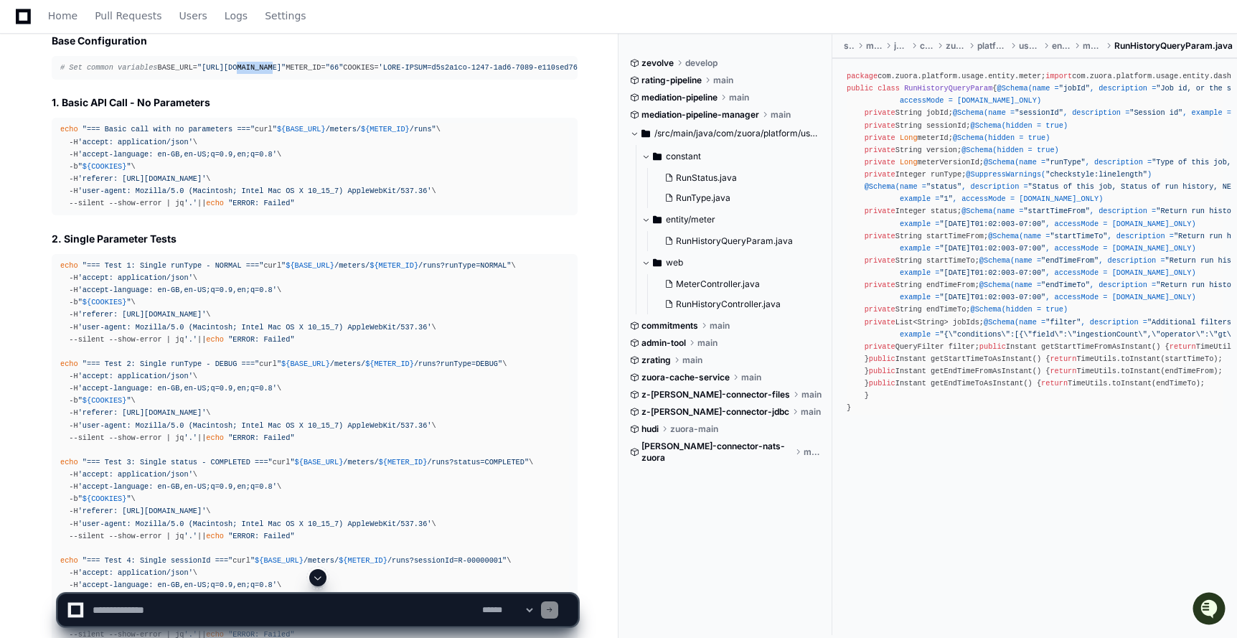
click at [167, 74] on div "# Set common variables BASE_URL= "[URL][DOMAIN_NAME]" METER_ID= "66" COOKIES=" at bounding box center [314, 68] width 509 height 12
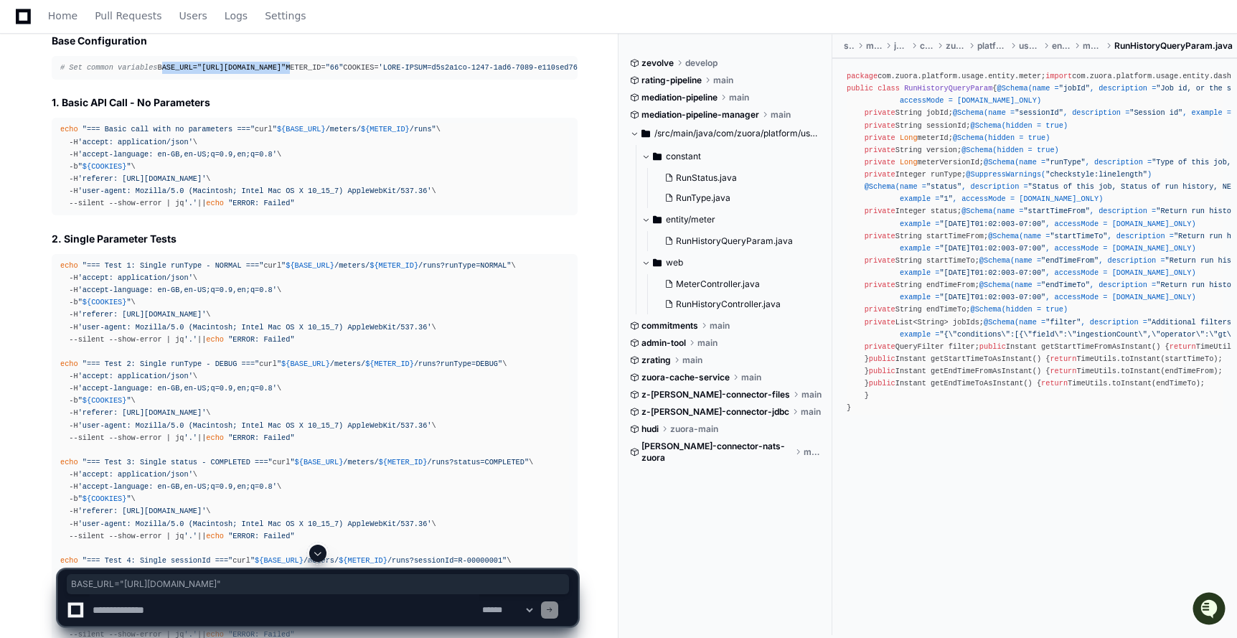
click at [167, 74] on div "# Set common variables BASE_URL= "[URL][DOMAIN_NAME]" METER_ID= "66" COOKIES=" at bounding box center [314, 68] width 509 height 12
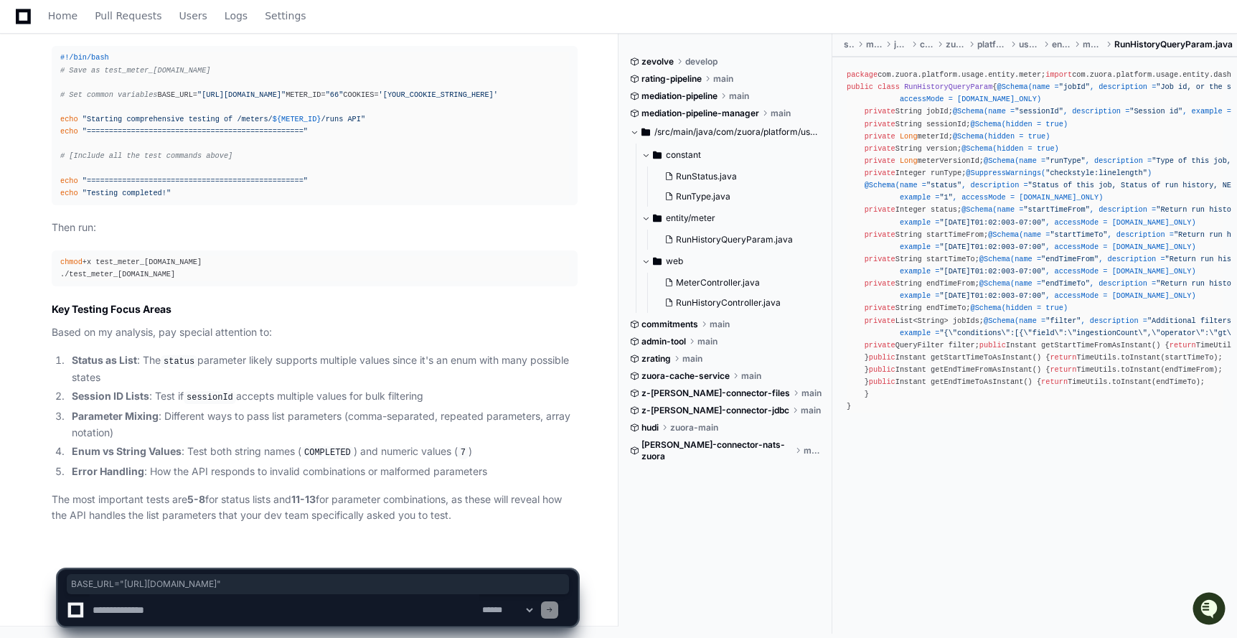
scroll to position [14785, 0]
click at [245, 616] on textarea at bounding box center [285, 610] width 390 height 32
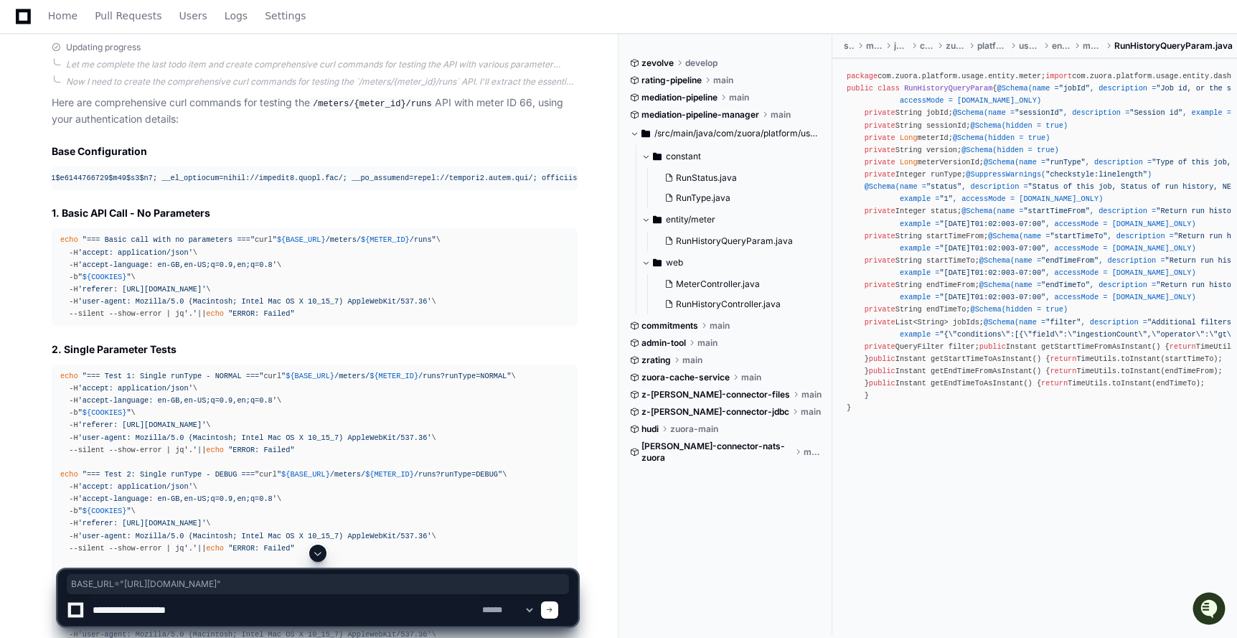
scroll to position [11764, 0]
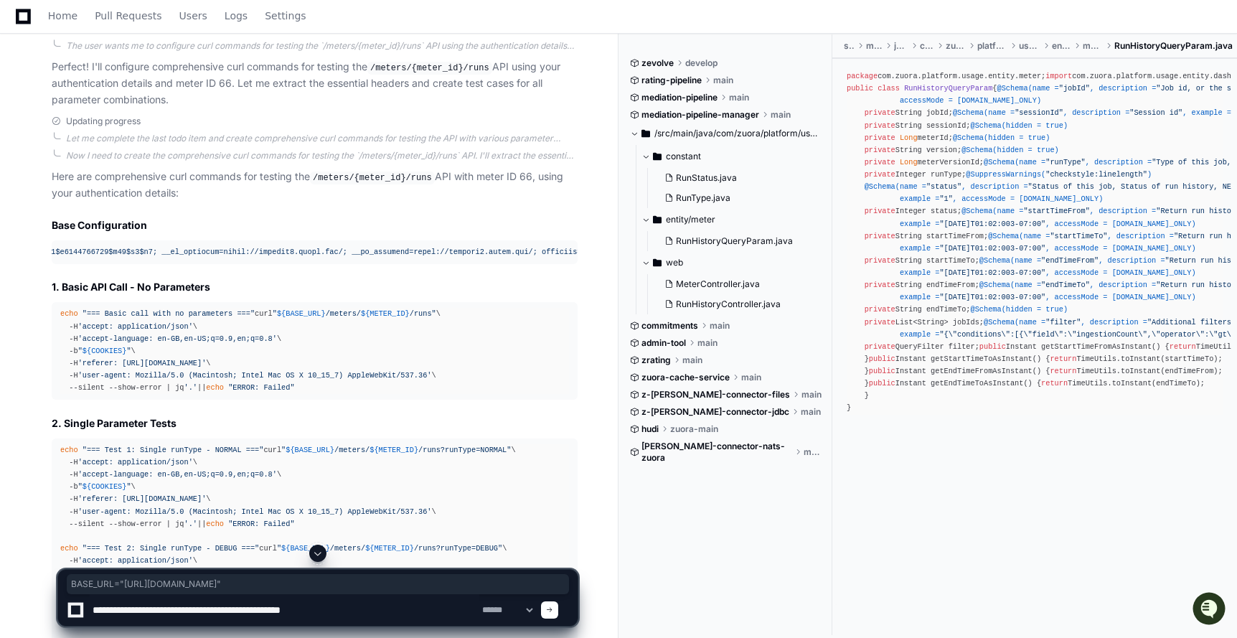
type textarea "**********"
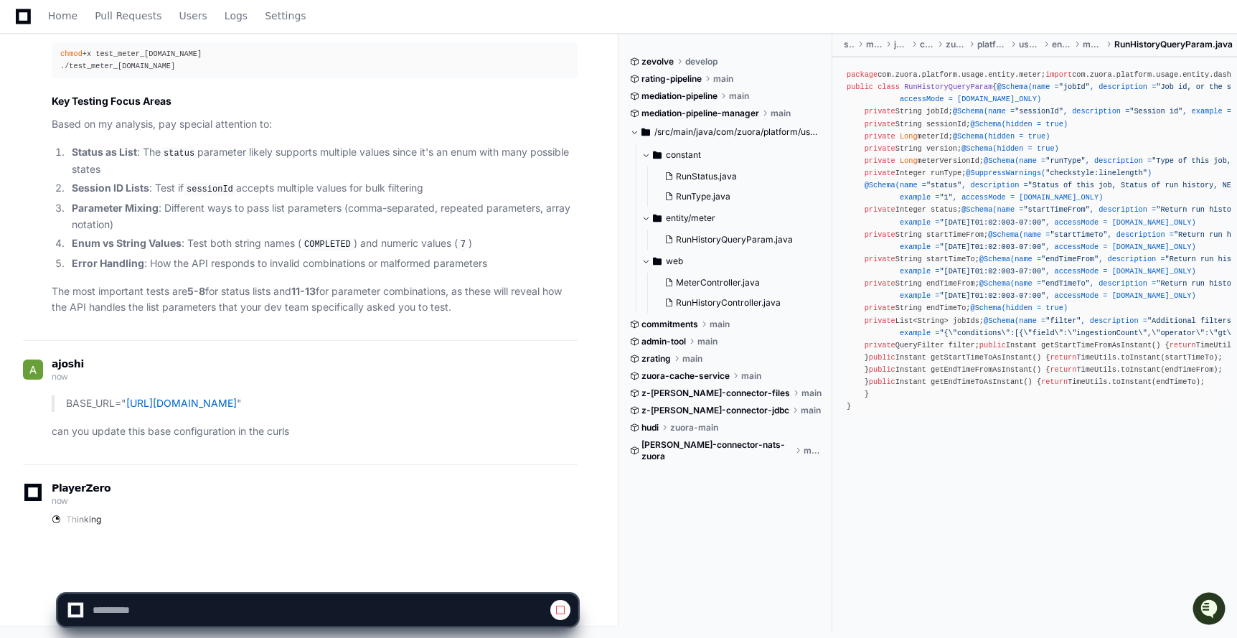
scroll to position [14992, 0]
